Goal: Information Seeking & Learning: Learn about a topic

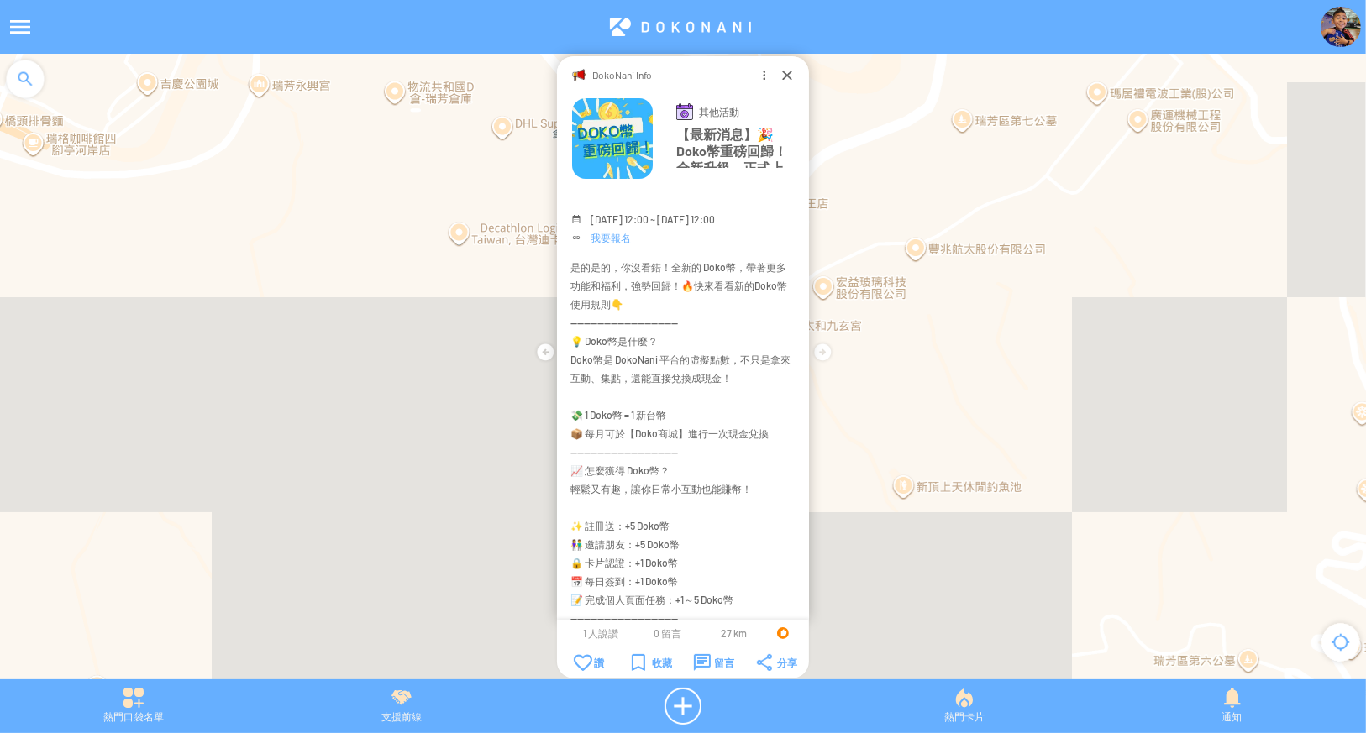
click at [1334, 28] on img at bounding box center [1340, 27] width 40 height 40
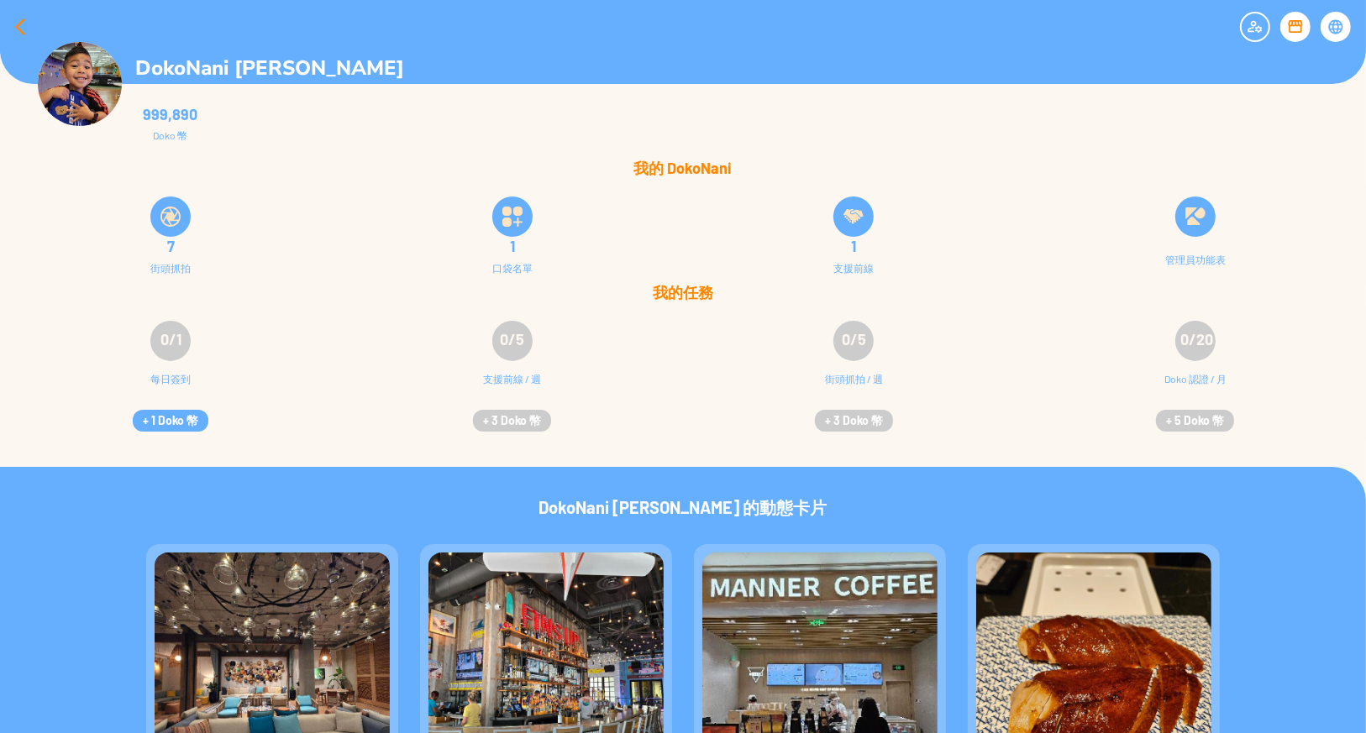
click at [20, 30] on div at bounding box center [20, 27] width 40 height 40
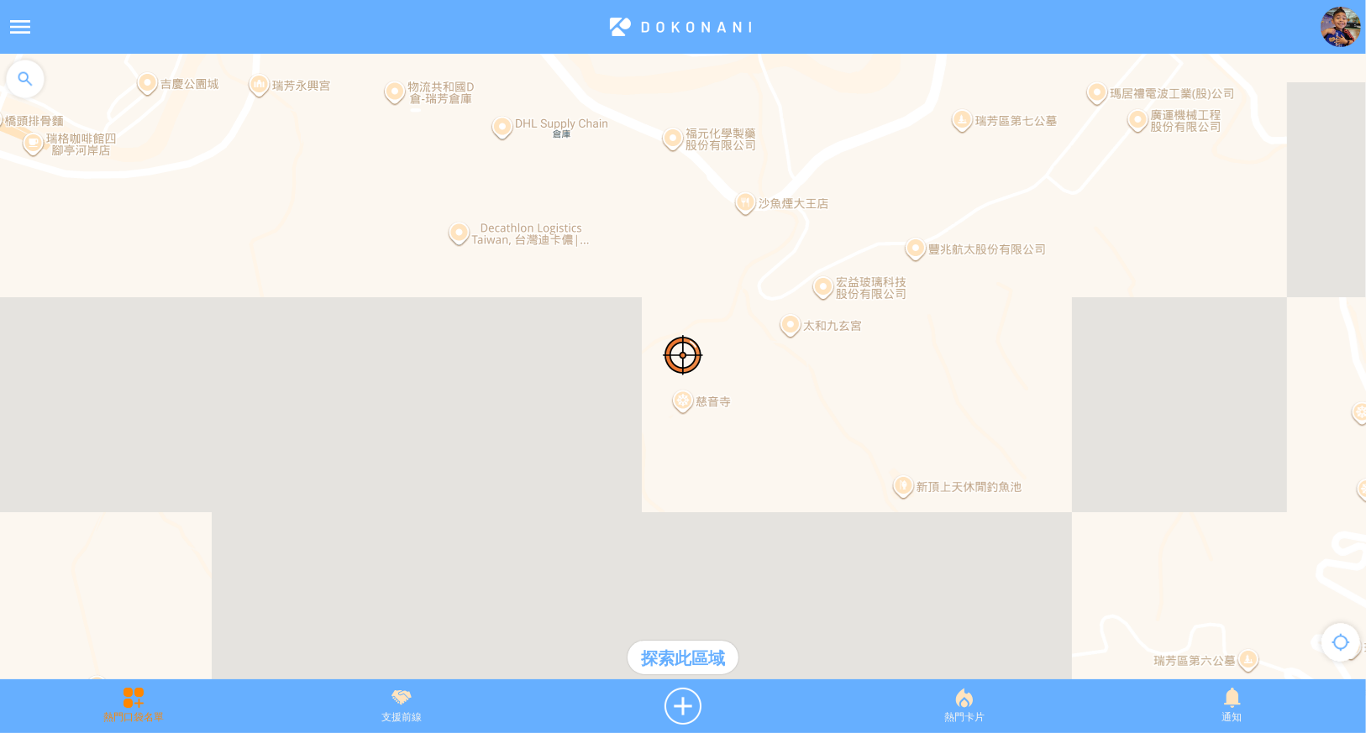
click at [150, 706] on div "熱門口袋名單" at bounding box center [134, 706] width 268 height 37
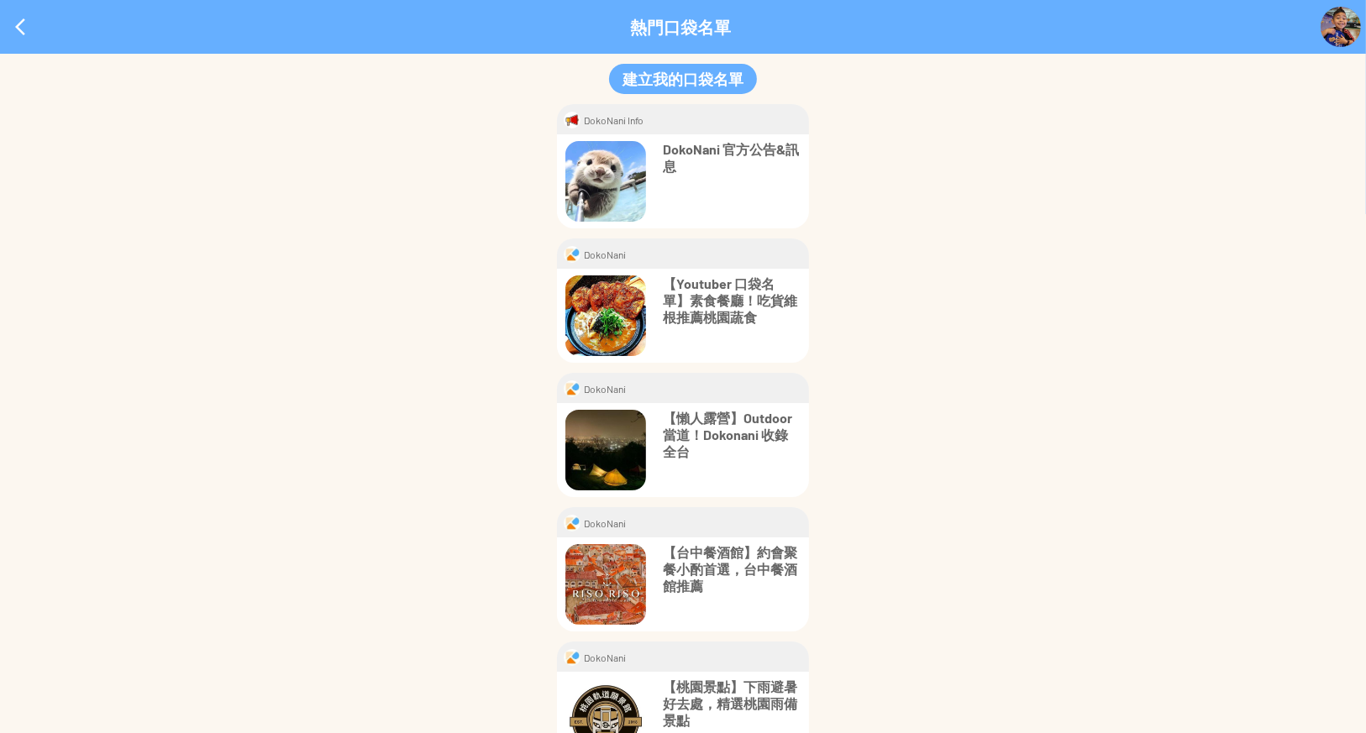
click at [709, 290] on p "【Youtuber 口袋名單】素食餐廳！吃貨維根推薦桃園蔬食" at bounding box center [732, 301] width 138 height 50
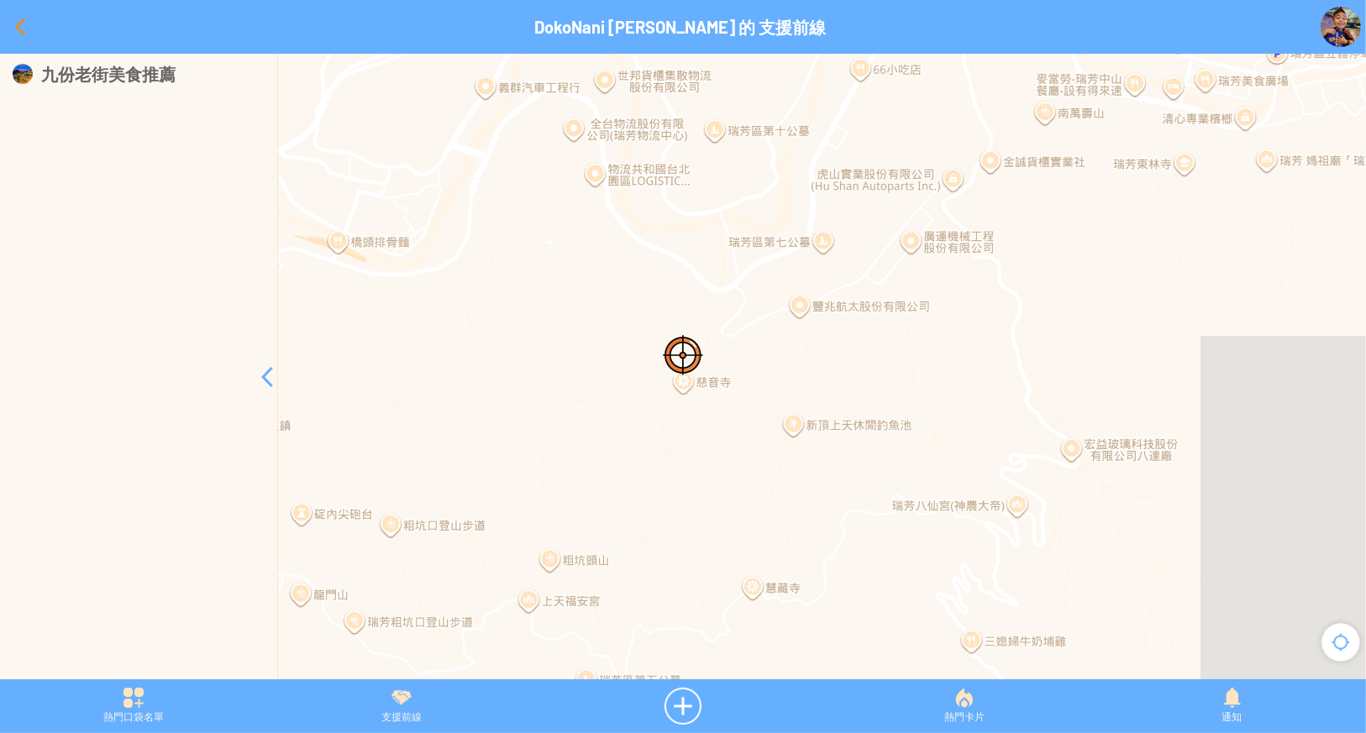
click at [13, 24] on div at bounding box center [20, 27] width 40 height 40
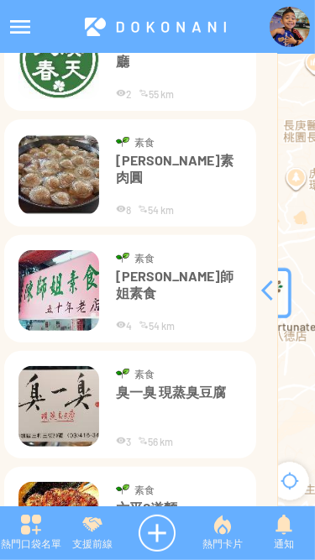
scroll to position [444, 0]
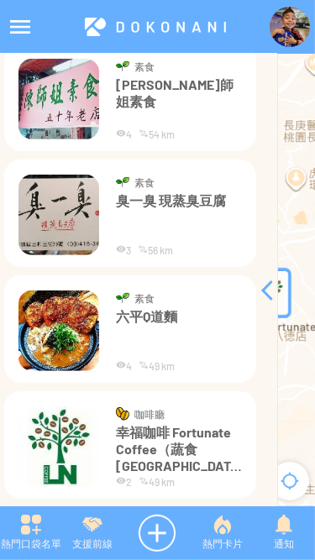
click at [267, 291] on div at bounding box center [267, 291] width 20 height 20
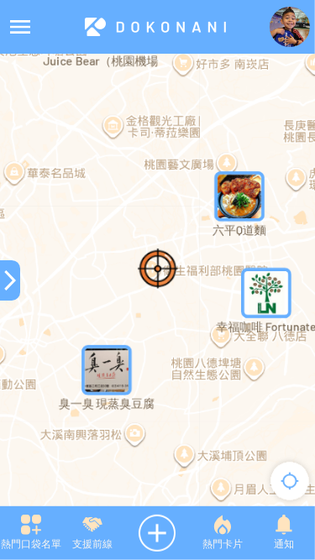
click at [267, 297] on img "lnfortunatecoffeetaoyuanMapIcon" at bounding box center [266, 293] width 50 height 50
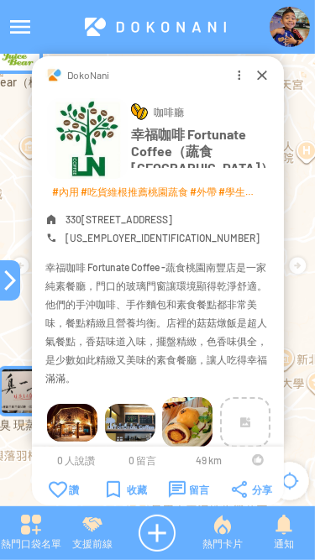
click at [265, 71] on div at bounding box center [262, 74] width 17 height 17
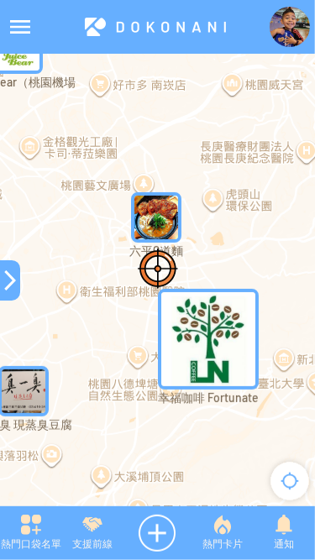
click at [157, 214] on img "LiuPingqDaoMianMapIcon" at bounding box center [156, 218] width 64 height 64
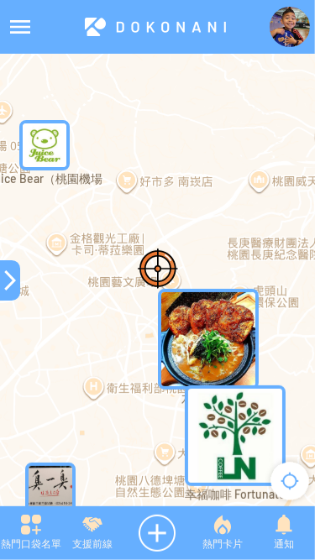
click at [50, 145] on img "juicebearMapIcon" at bounding box center [45, 145] width 64 height 64
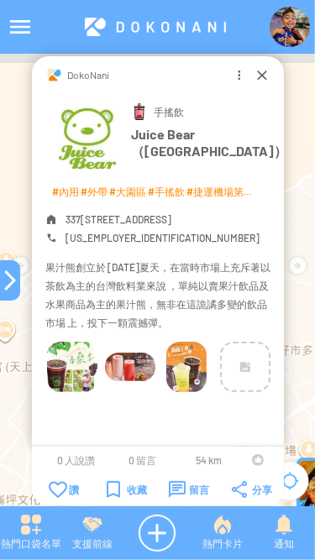
click at [265, 79] on div at bounding box center [262, 74] width 17 height 17
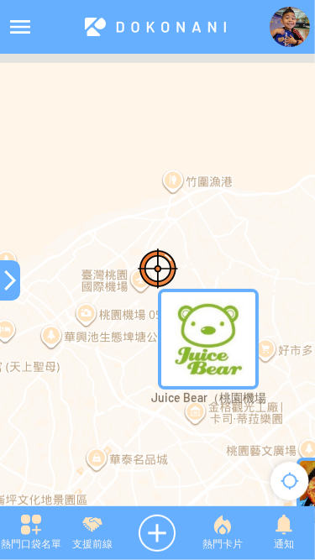
click at [7, 274] on div at bounding box center [10, 280] width 20 height 20
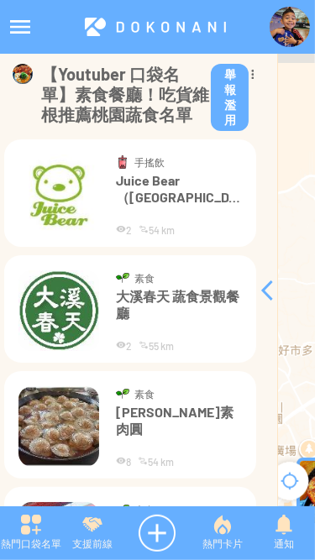
click at [151, 21] on div at bounding box center [154, 27] width 229 height 40
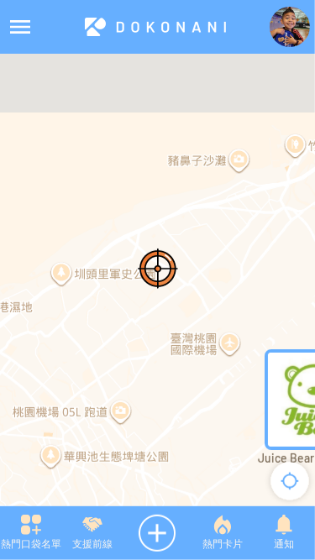
click at [296, 486] on div at bounding box center [290, 481] width 50 height 50
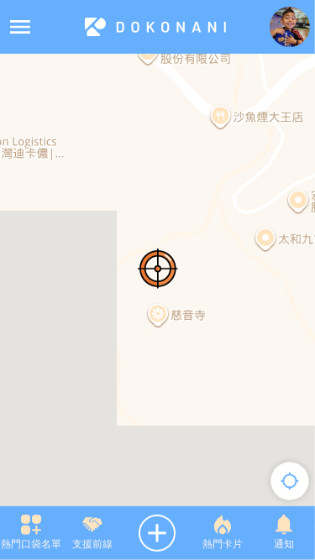
click at [137, 32] on div at bounding box center [154, 27] width 229 height 40
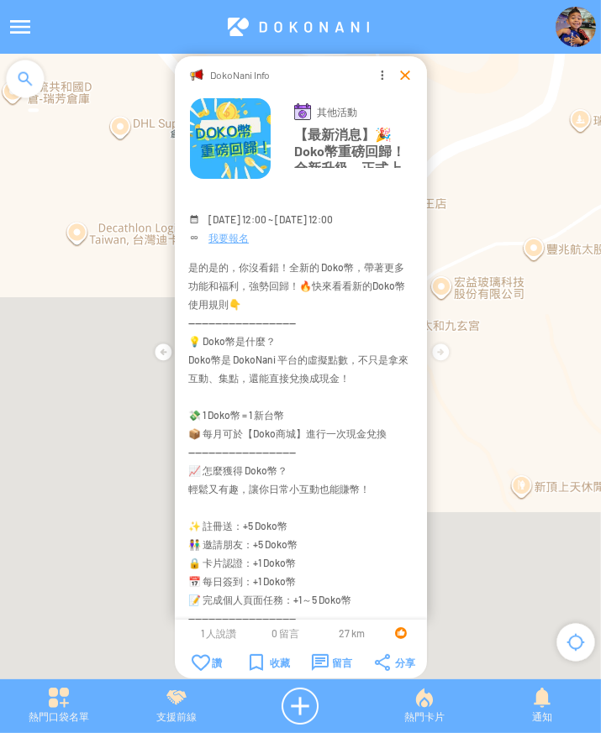
click at [404, 69] on div at bounding box center [404, 74] width 17 height 17
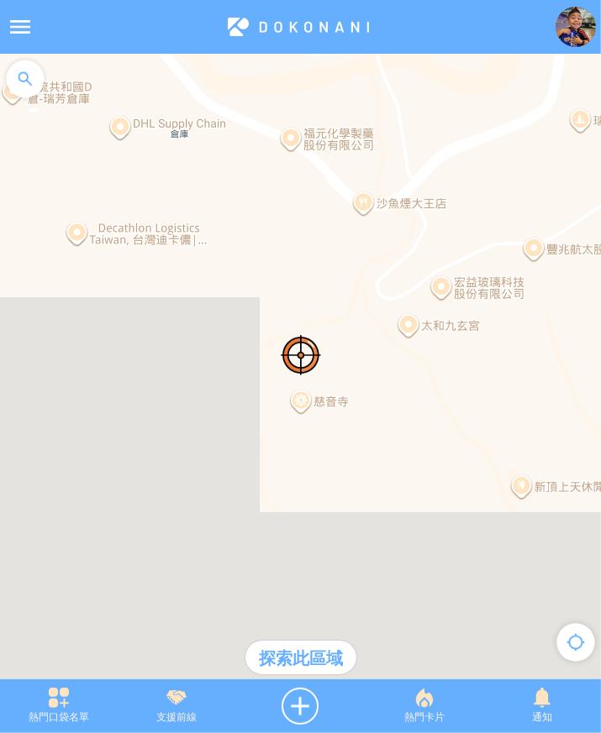
click at [575, 24] on img at bounding box center [575, 27] width 40 height 40
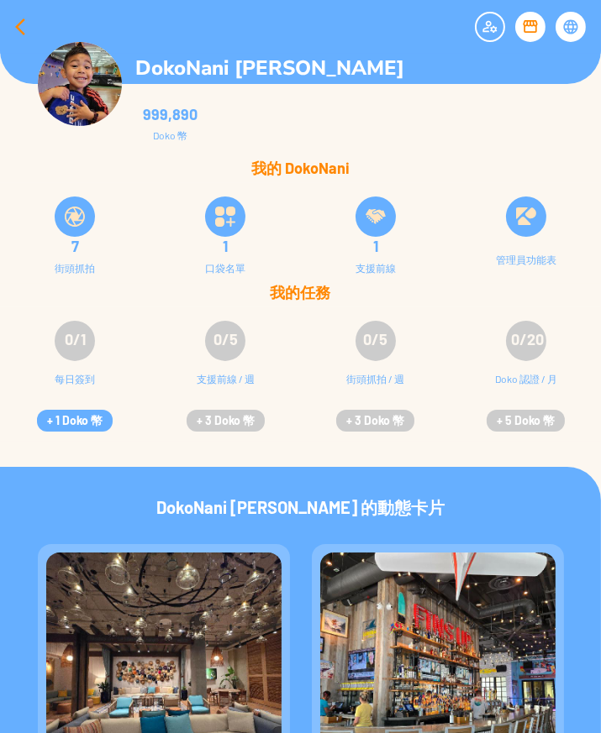
click at [18, 30] on div at bounding box center [20, 27] width 40 height 40
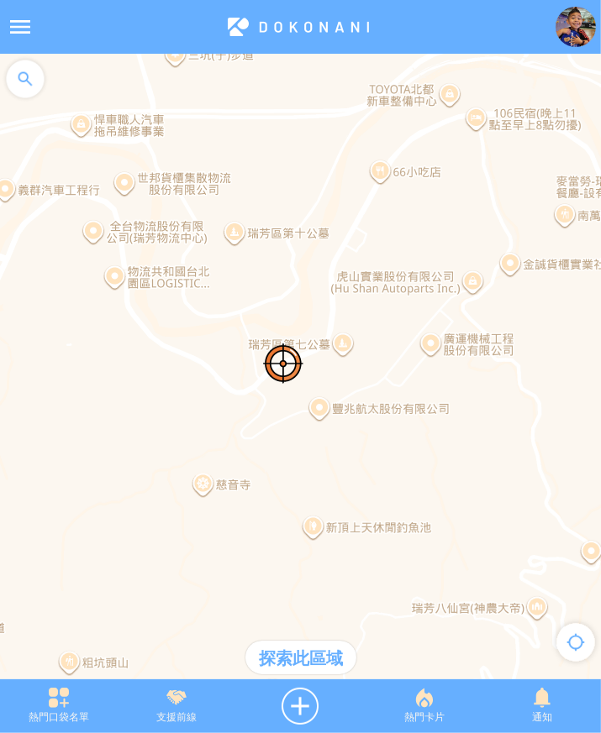
drag, startPoint x: 403, startPoint y: 367, endPoint x: 280, endPoint y: 438, distance: 142.2
click at [281, 438] on div at bounding box center [300, 375] width 601 height 643
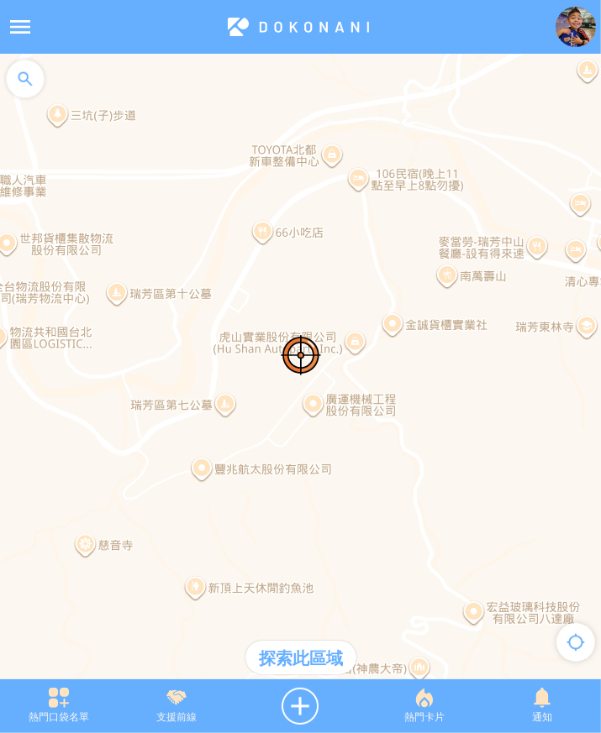
click at [292, 651] on div "探索此區域" at bounding box center [300, 658] width 111 height 34
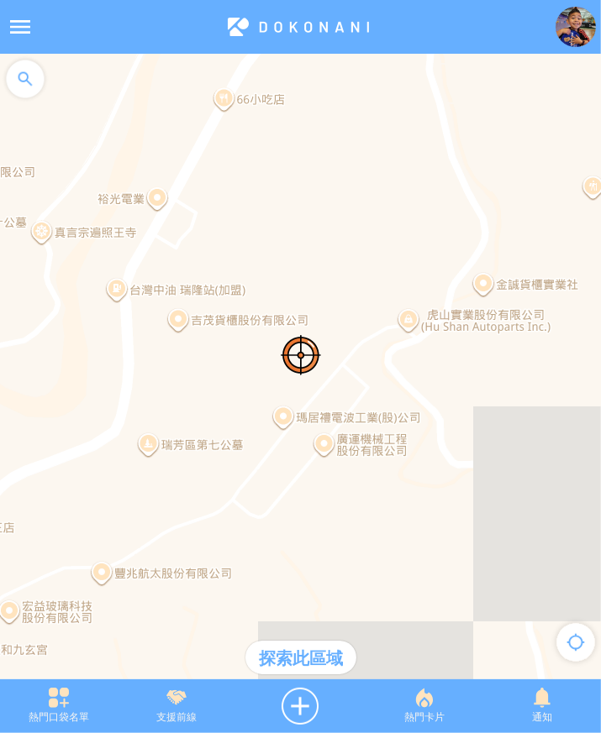
drag, startPoint x: 296, startPoint y: 389, endPoint x: 546, endPoint y: 354, distance: 252.8
click at [540, 356] on div at bounding box center [300, 375] width 601 height 643
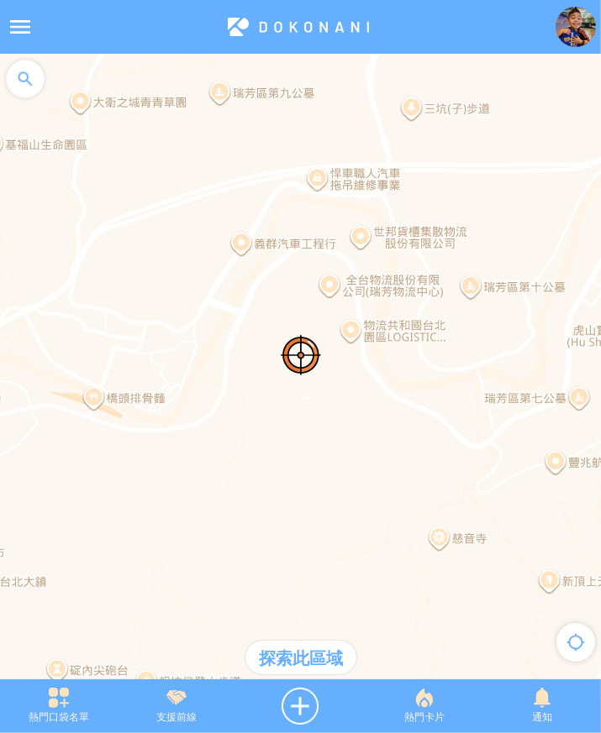
drag, startPoint x: 293, startPoint y: 493, endPoint x: 533, endPoint y: 454, distance: 242.6
click at [507, 458] on div at bounding box center [300, 375] width 601 height 643
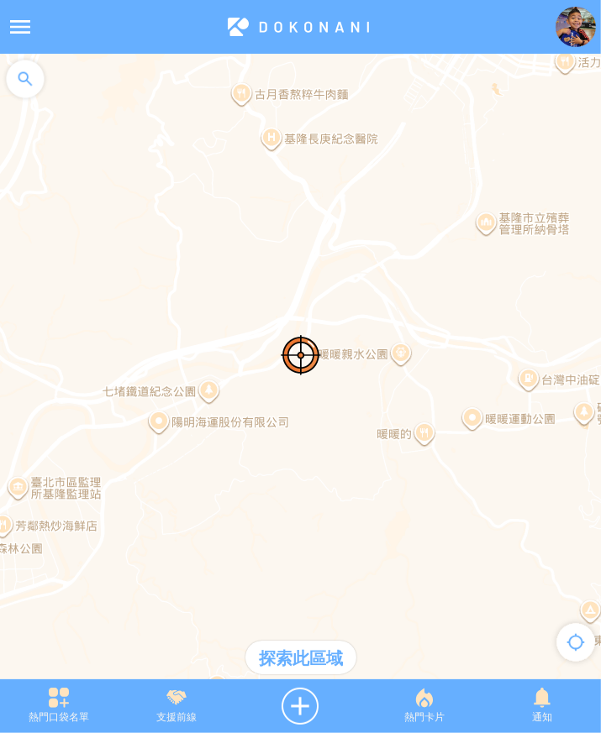
click at [326, 653] on div "探索此區域" at bounding box center [300, 658] width 111 height 34
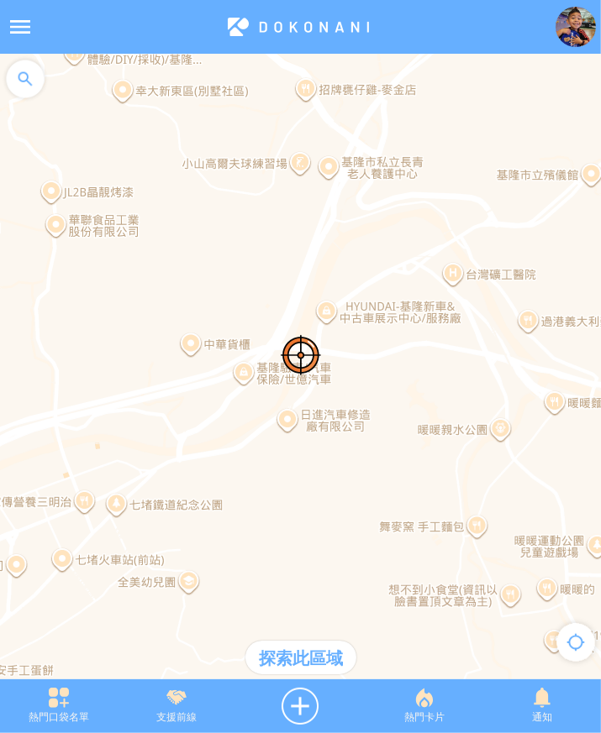
click at [522, 413] on div at bounding box center [300, 375] width 601 height 643
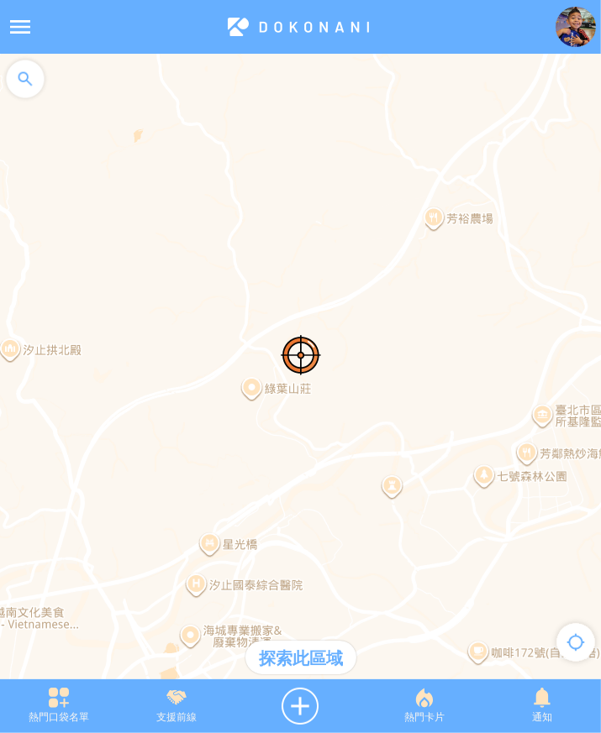
drag, startPoint x: 427, startPoint y: 384, endPoint x: 530, endPoint y: 275, distance: 150.3
click at [517, 293] on div at bounding box center [300, 375] width 601 height 643
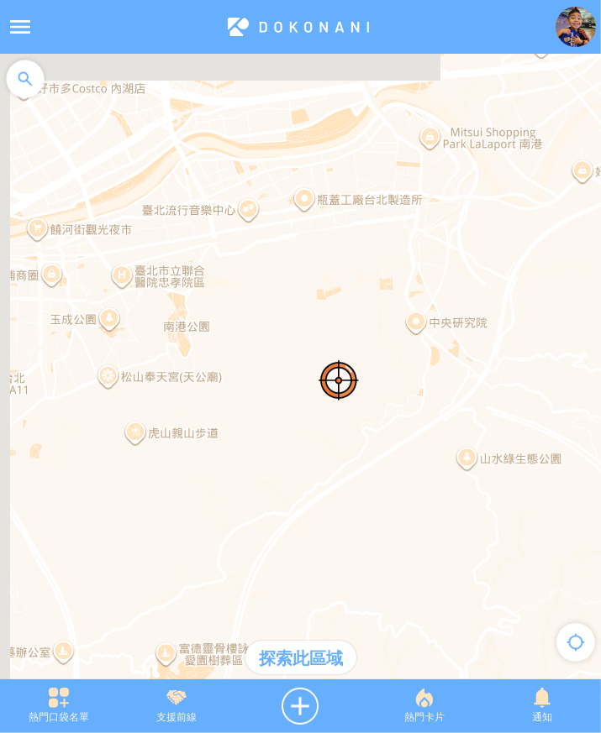
drag, startPoint x: 315, startPoint y: 492, endPoint x: 538, endPoint y: 570, distance: 235.9
click at [538, 570] on div at bounding box center [300, 375] width 601 height 643
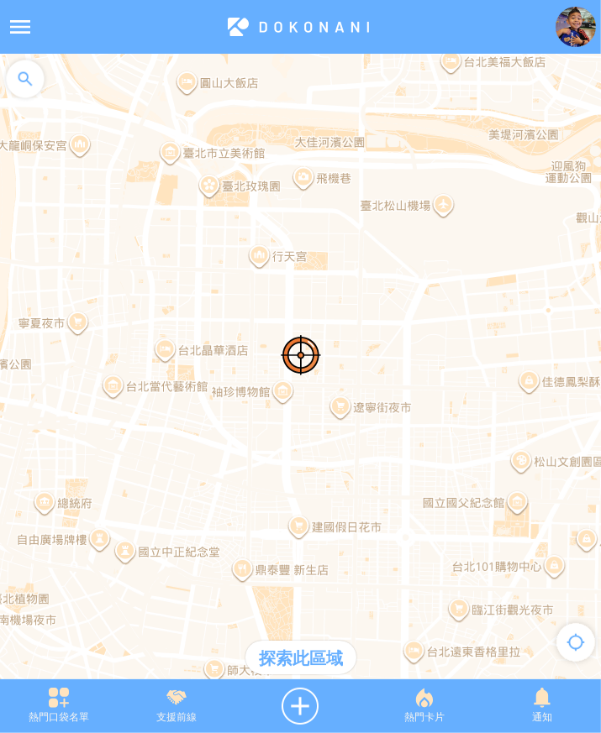
click at [316, 659] on div "探索此區域" at bounding box center [300, 658] width 111 height 34
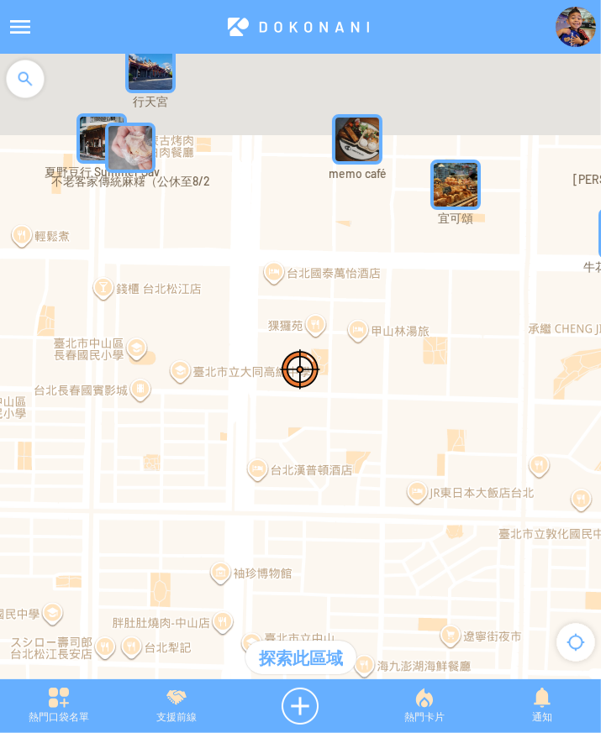
drag, startPoint x: 487, startPoint y: 370, endPoint x: 474, endPoint y: 386, distance: 21.5
click at [486, 384] on div at bounding box center [300, 375] width 601 height 643
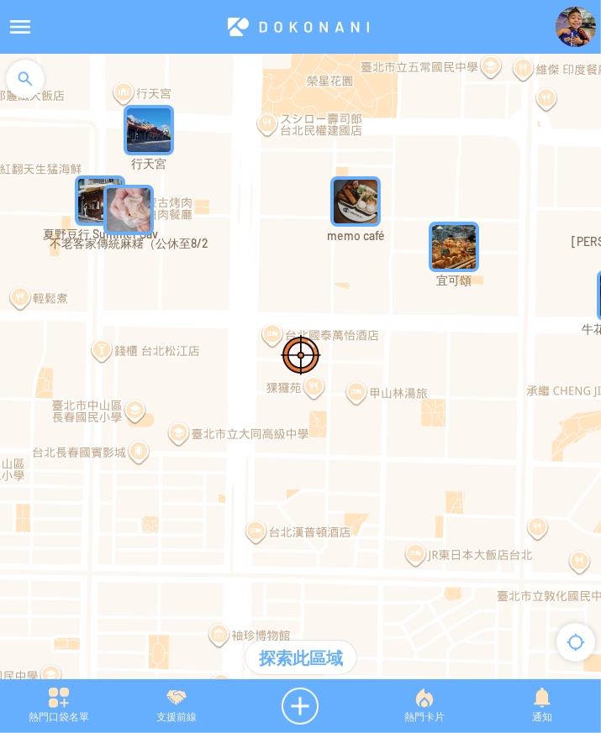
click at [138, 210] on img "UK3dnP1NyV5MapIcon" at bounding box center [128, 210] width 50 height 50
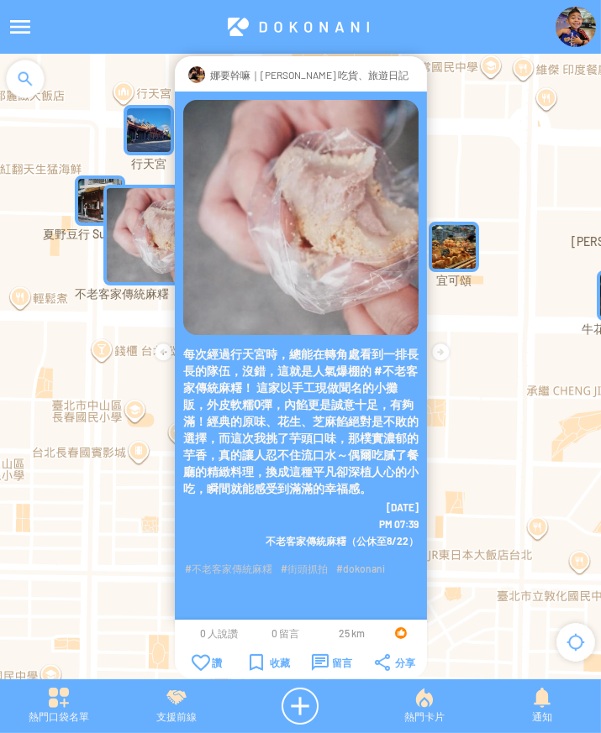
drag, startPoint x: 297, startPoint y: 349, endPoint x: 342, endPoint y: 481, distance: 139.2
click at [342, 481] on p "每次經過行天宮時，總能在轉角處看到一排長長的隊伍，沒錯，這就是人氣爆棚的 #不老客家傳統麻糬！ 這家以手工現做聞名的小攤販，外皮軟糯Q彈，內餡更是誠意十足，有…" at bounding box center [300, 421] width 235 height 151
click at [306, 475] on p "每次經過行天宮時，總能在轉角處看到一排長長的隊伍，沒錯，這就是人氣爆棚的 #不老客家傳統麻糬！ 這家以手工現做聞名的小攤販，外皮軟糯Q彈，內餡更是誠意十足，有…" at bounding box center [300, 421] width 235 height 151
drag, startPoint x: 397, startPoint y: 75, endPoint x: 407, endPoint y: 237, distance: 162.4
click at [415, 75] on div at bounding box center [415, 74] width 0 height 17
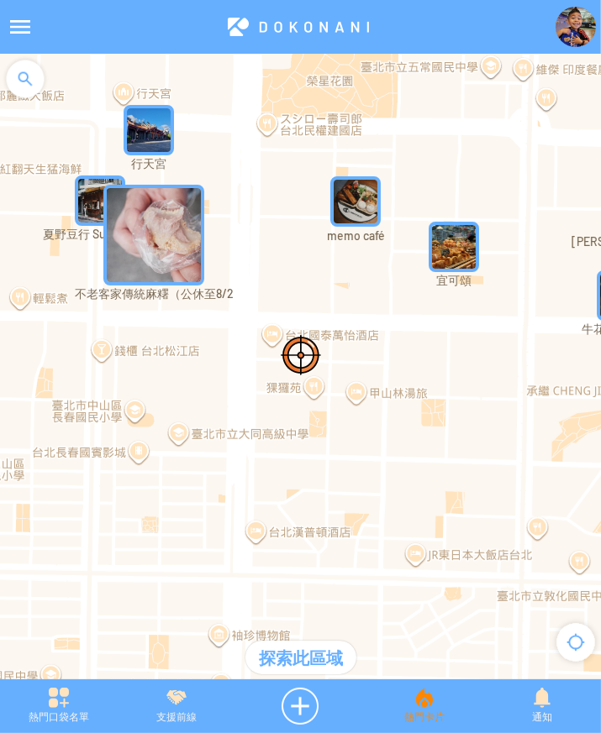
click at [413, 706] on div "熱門卡片" at bounding box center [424, 706] width 118 height 37
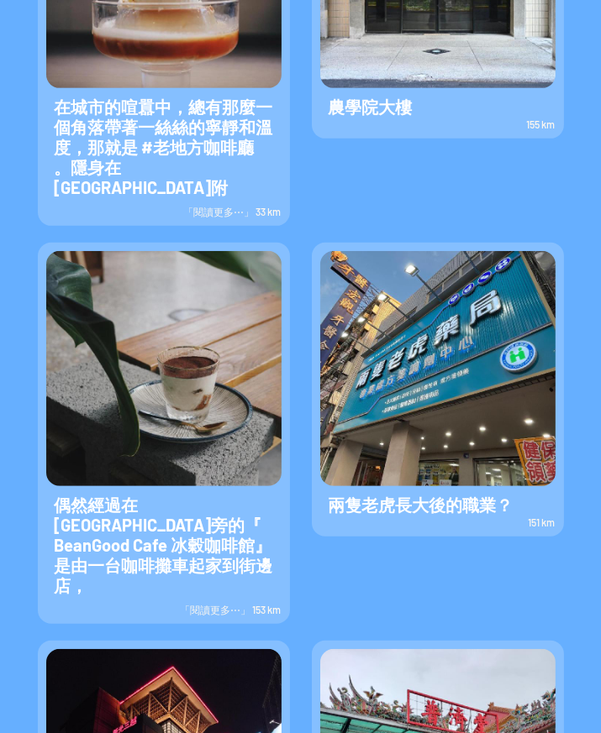
scroll to position [391, 0]
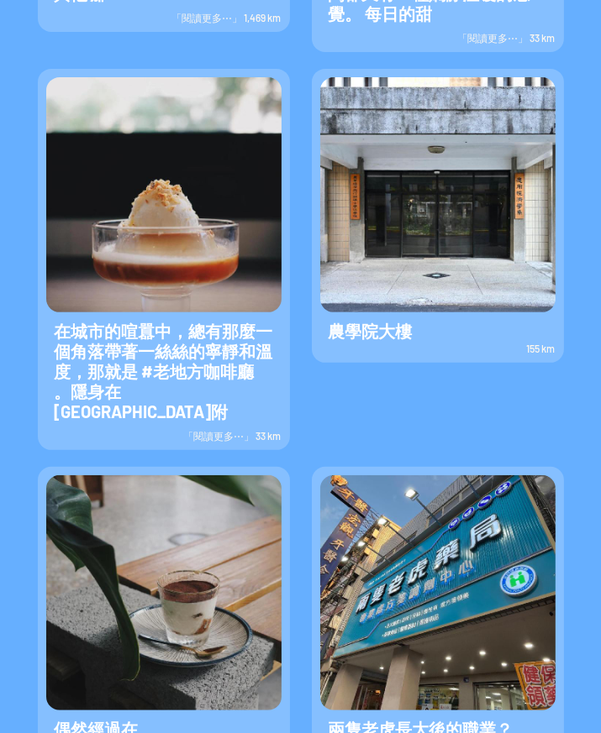
click at [423, 204] on img at bounding box center [437, 194] width 235 height 235
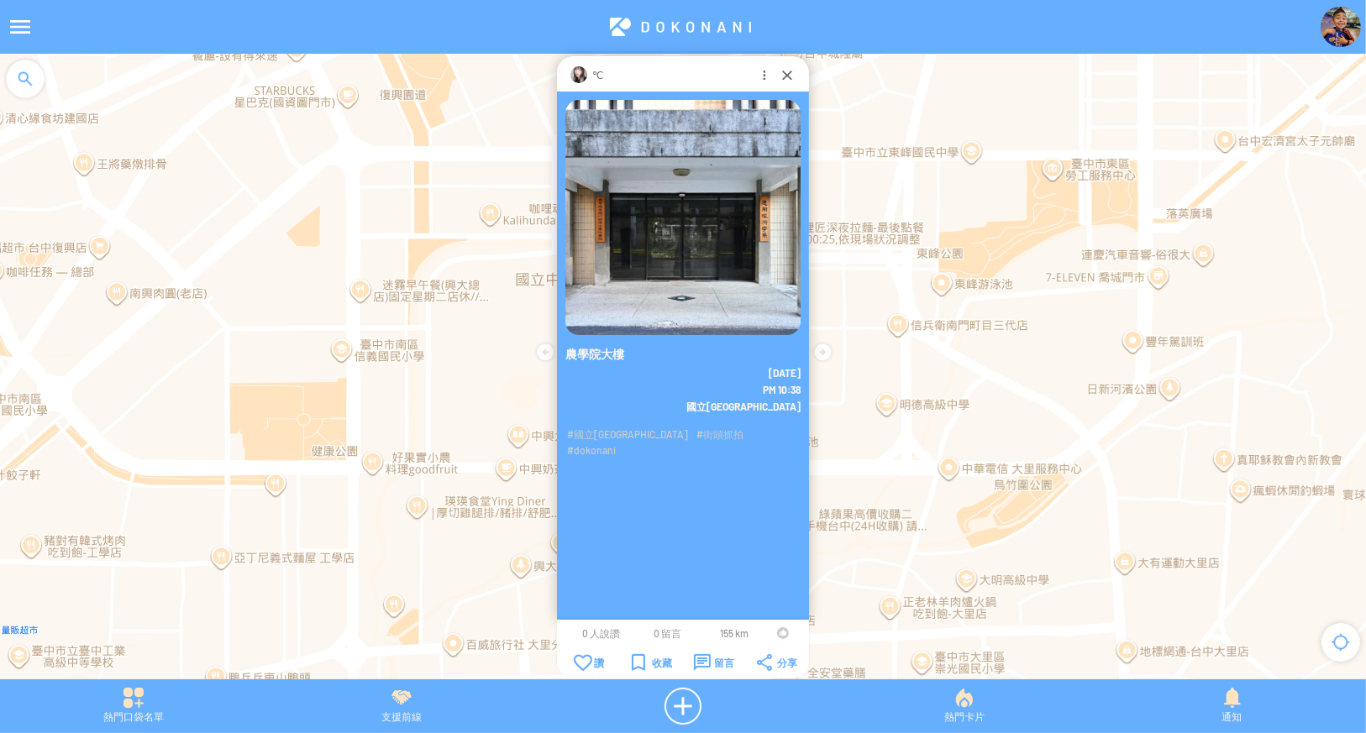
click at [595, 74] on p "℃" at bounding box center [597, 74] width 11 height 17
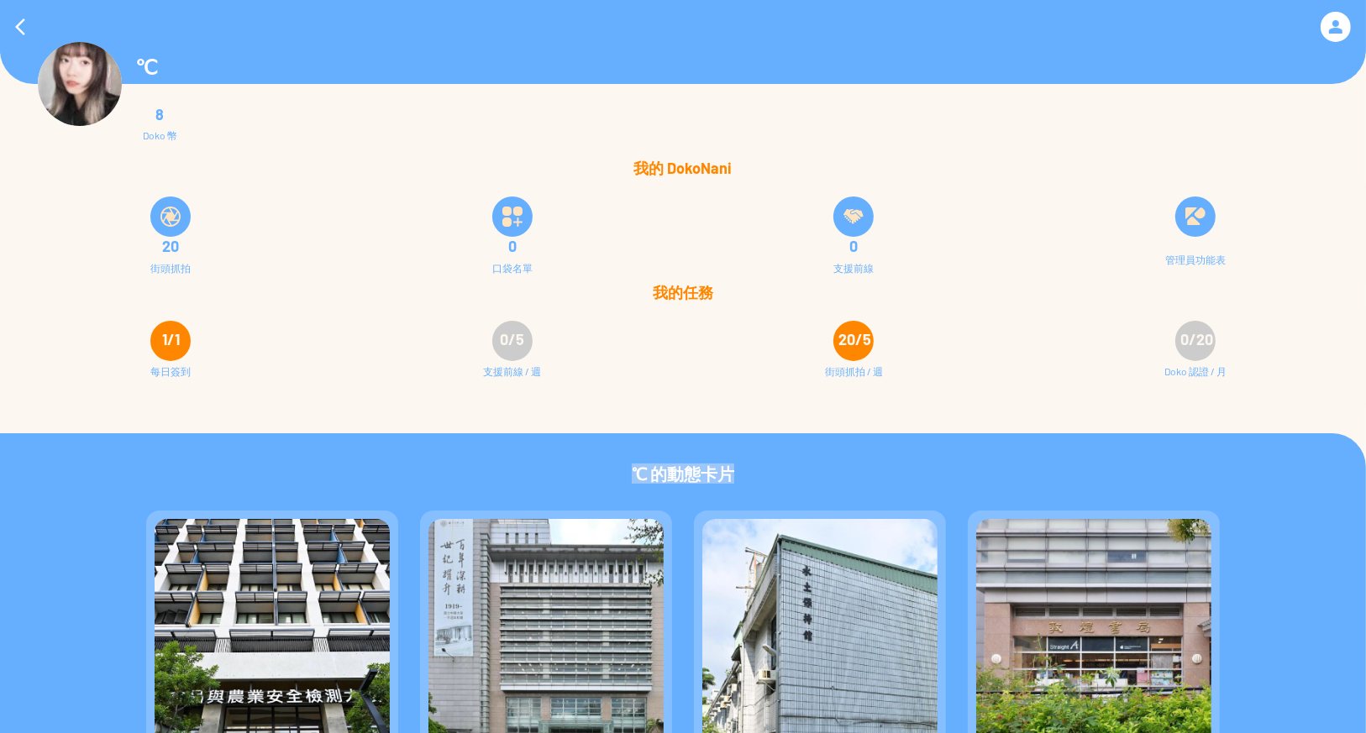
drag, startPoint x: 601, startPoint y: 480, endPoint x: 942, endPoint y: 465, distance: 341.4
click at [942, 465] on div "℃ 的動態卡片" at bounding box center [683, 462] width 1366 height 59
click at [963, 475] on div "℃ 的動態卡片" at bounding box center [683, 462] width 1366 height 59
